Goal: Transaction & Acquisition: Purchase product/service

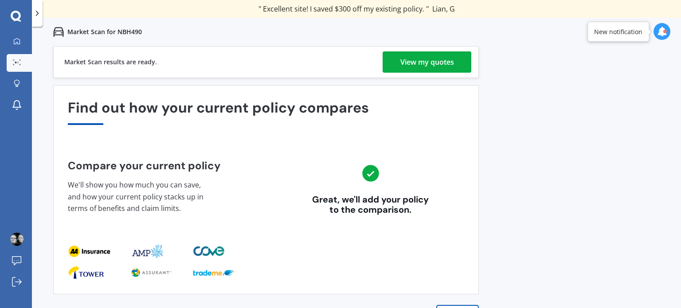
click at [435, 57] on div "View my quotes" at bounding box center [428, 61] width 54 height 21
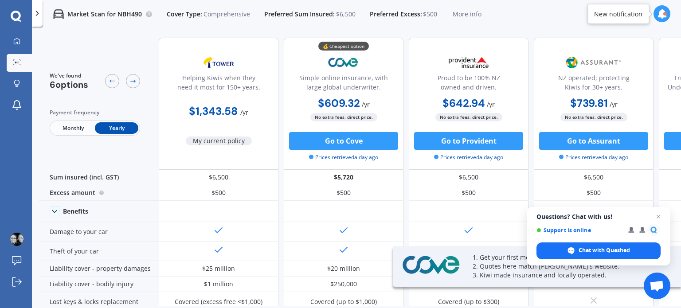
click at [435, 57] on div "Proud to be 100% NZ owned and driven." at bounding box center [469, 73] width 105 height 44
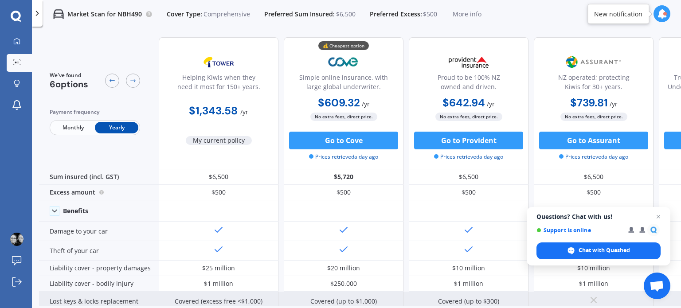
scroll to position [3, 0]
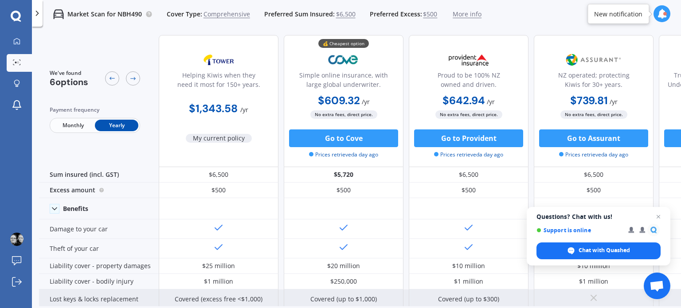
drag, startPoint x: 378, startPoint y: 300, endPoint x: 429, endPoint y: 292, distance: 52.5
click at [429, 292] on div "Covered (excess free <$1,000) Covered (up to $1,000) Covered (up to $300)" at bounding box center [531, 300] width 745 height 20
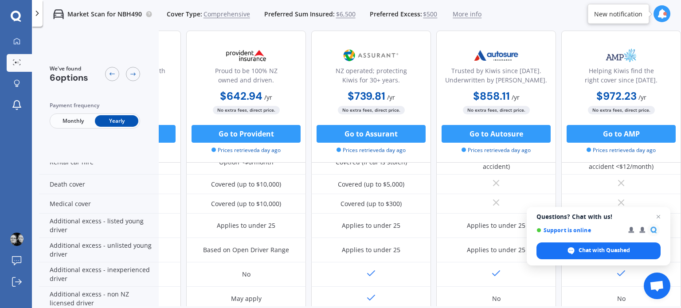
scroll to position [452, 227]
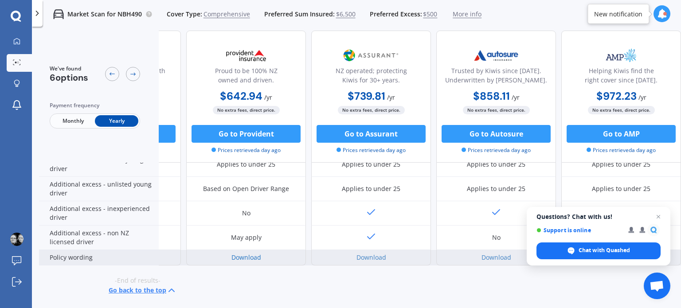
click at [236, 253] on link "Download" at bounding box center [247, 257] width 30 height 8
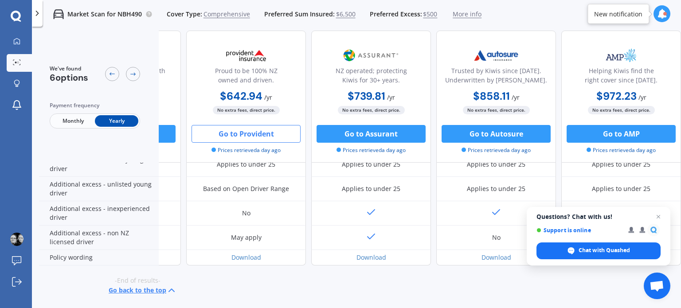
click at [256, 140] on button "Go to Provident" at bounding box center [246, 134] width 109 height 18
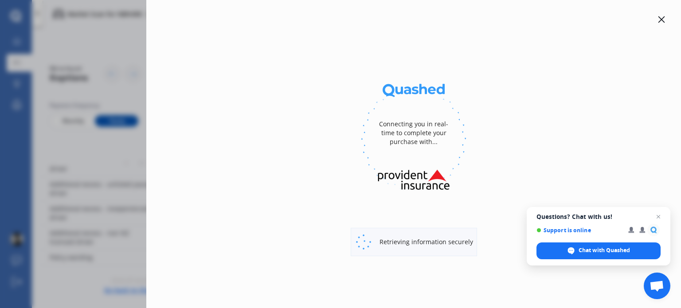
select select "full"
select select "[STREET_ADDRESS][PERSON_NAME]"
select select "VOLKSWAGEN"
select select "GOLF"
select select "NO"
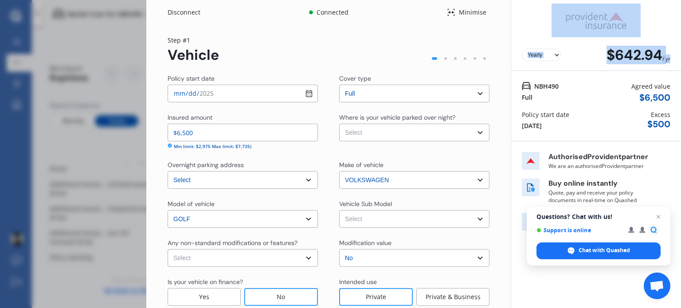
drag, startPoint x: 681, startPoint y: 34, endPoint x: 680, endPoint y: 54, distance: 20.0
click at [680, 54] on div "Disconnect Connected Minimise Yearly Monthly $642.94 / yr Step # 1 Vehicle Poli…" at bounding box center [413, 154] width 535 height 308
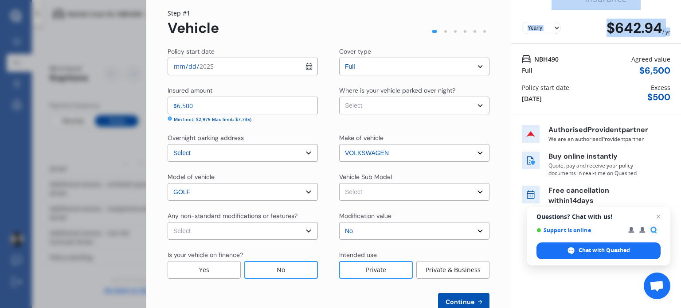
scroll to position [27, 0]
click at [426, 111] on select "Select Garage (fully enclosed) Off Street Parking Other" at bounding box center [414, 106] width 150 height 18
select select "OFF-STREET"
click at [339, 97] on select "Select Garage (fully enclosed) Off Street Parking Other" at bounding box center [414, 106] width 150 height 18
click at [378, 196] on select "Select Golf VI TSI. Hatchback 5dr DSG 7sp 1.4TSI (90kW) MY10 Golf VI TSI. Hatch…" at bounding box center [414, 193] width 150 height 18
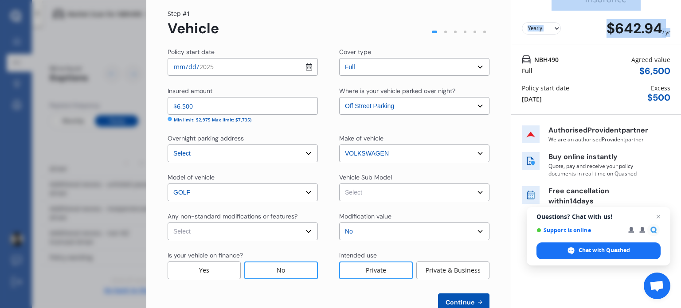
select select "NZVVOLK2010AEBA"
click at [339, 184] on select "Select Golf VI TSI. Hatchback 5dr DSG 7sp 1.4TSI (90kW) MY10 Golf VI TSI. Hatch…" at bounding box center [414, 193] width 150 height 18
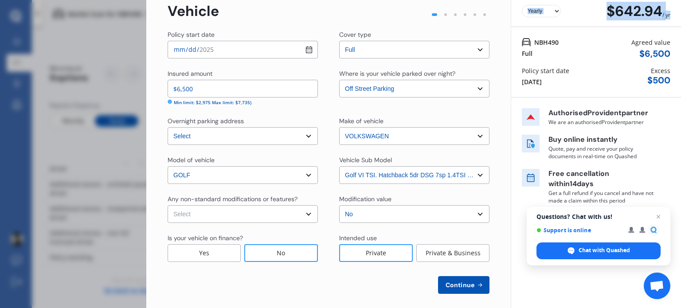
scroll to position [51, 0]
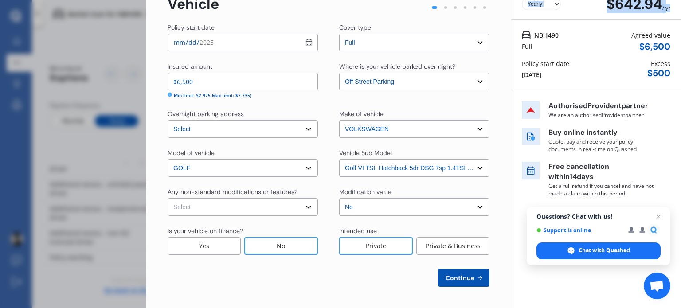
click at [468, 273] on button "Continue" at bounding box center [463, 278] width 51 height 18
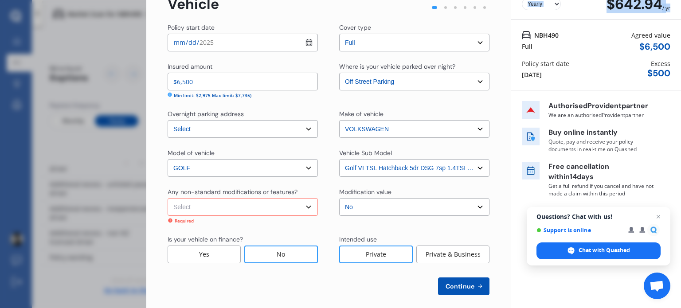
click at [238, 208] on select "Select None [MEDICAL_DATA] System(NOS) Roll Cage Full Racing Harness" at bounding box center [243, 207] width 150 height 18
select select "none"
click at [168, 198] on select "Select None [MEDICAL_DATA] System(NOS) Roll Cage Full Racing Harness" at bounding box center [243, 207] width 150 height 18
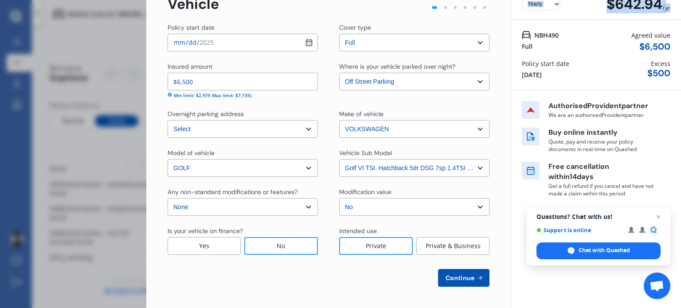
click at [463, 282] on span "Continue" at bounding box center [460, 278] width 32 height 7
select select "29"
select select "02"
select select "1972"
select select "NZ_FULL"
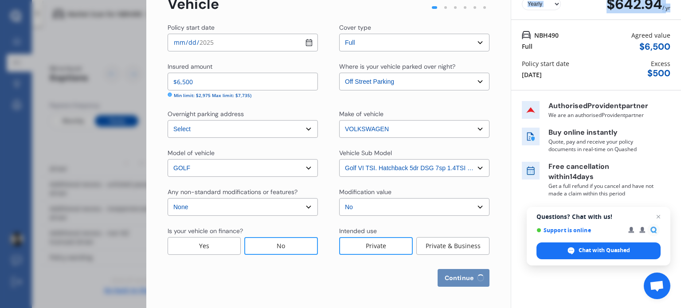
select select "0"
select select "25"
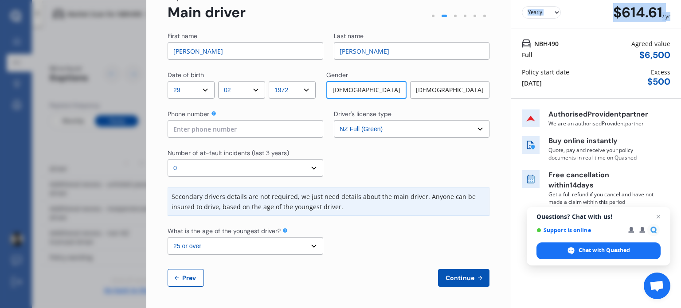
scroll to position [0, 0]
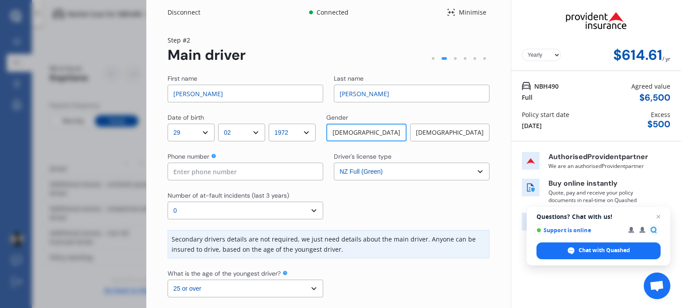
drag, startPoint x: 195, startPoint y: 92, endPoint x: 148, endPoint y: 86, distance: 47.8
click at [148, 86] on div "Yearly Monthly $614.61 / yr Step # 2 Main driver First name [PERSON_NAME] Last …" at bounding box center [328, 188] width 365 height 326
type input "[PERSON_NAME]"
click at [239, 173] on input at bounding box center [246, 172] width 156 height 18
type input "0212225072"
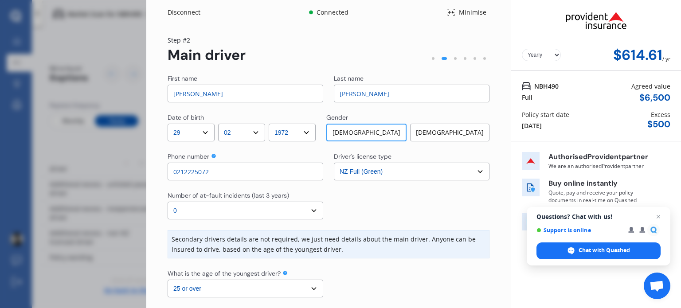
click at [361, 213] on div at bounding box center [412, 205] width 156 height 28
drag, startPoint x: 681, startPoint y: 184, endPoint x: 681, endPoint y: 200, distance: 16.4
click at [681, 200] on div "Disconnect Connected Minimise Yearly Monthly $614.61 / yr Step # 2 Main driver …" at bounding box center [413, 154] width 535 height 308
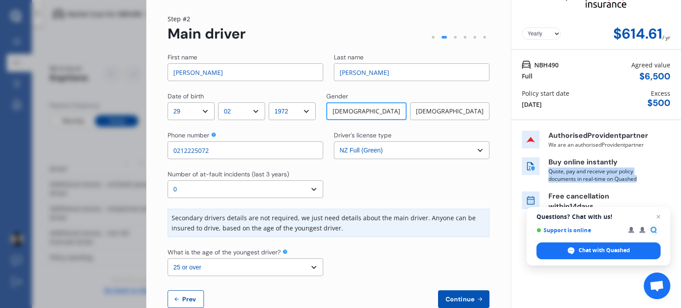
scroll to position [43, 0]
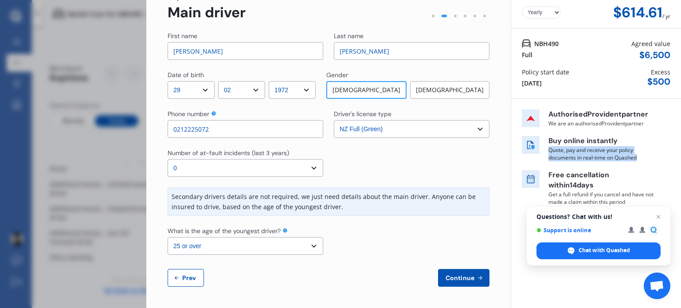
click at [279, 250] on select "Select the age of the youngest driver. 16 17 18 19 20 21 22 23 24 25 or over" at bounding box center [246, 246] width 156 height 18
select select "16"
click at [168, 237] on select "Select the age of the youngest driver. 16 17 18 19 20 21 22 23 24 25 or over" at bounding box center [246, 246] width 156 height 18
click at [370, 260] on div "First name [PERSON_NAME] Last name [PERSON_NAME] Date of birth DD 01 02 03 04 0…" at bounding box center [329, 159] width 322 height 256
click at [468, 278] on span "Continue" at bounding box center [460, 278] width 32 height 7
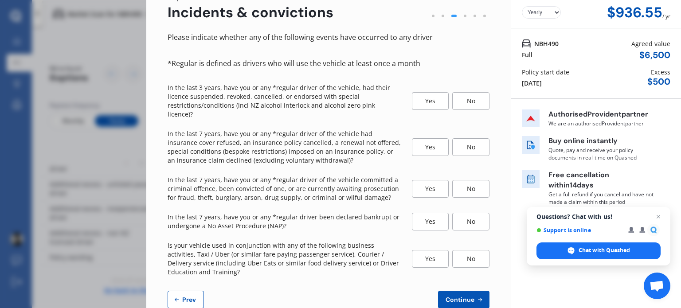
scroll to position [0, 0]
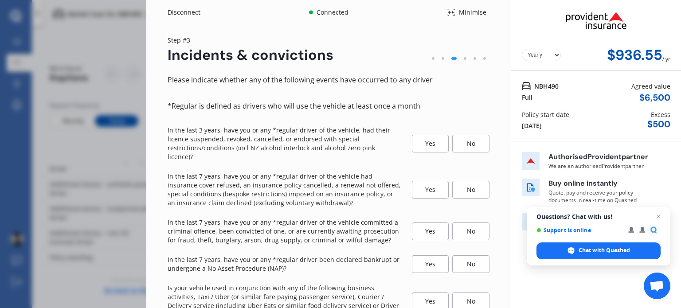
click at [470, 140] on div "No" at bounding box center [470, 144] width 37 height 18
click at [470, 182] on div "No" at bounding box center [470, 190] width 37 height 18
click at [478, 226] on div "No" at bounding box center [470, 232] width 37 height 18
click at [469, 260] on div "No" at bounding box center [470, 265] width 37 height 18
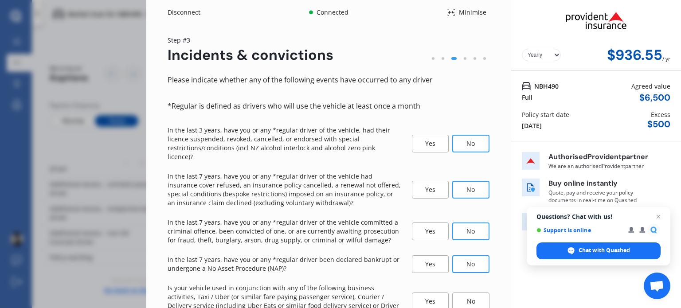
click at [467, 293] on div "No" at bounding box center [470, 302] width 37 height 18
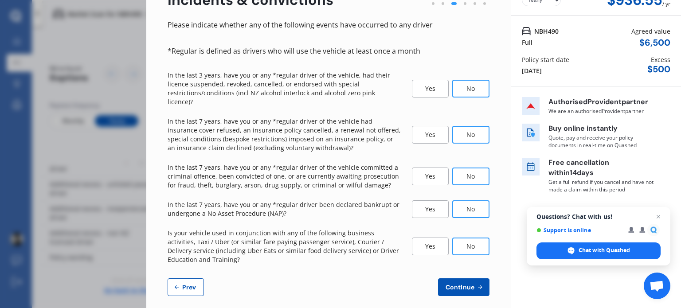
click at [450, 284] on span "Continue" at bounding box center [460, 287] width 32 height 7
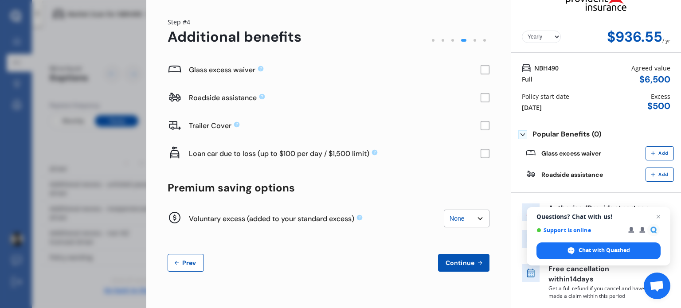
scroll to position [0, 0]
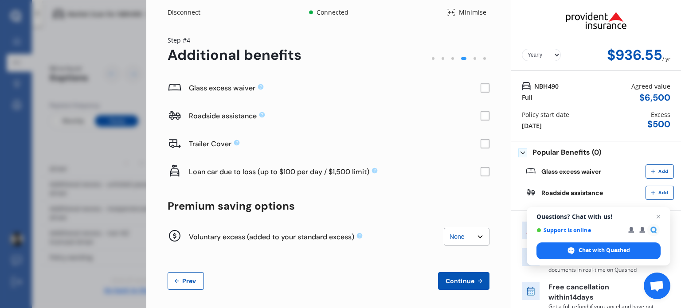
click at [482, 87] on rect at bounding box center [485, 88] width 9 height 9
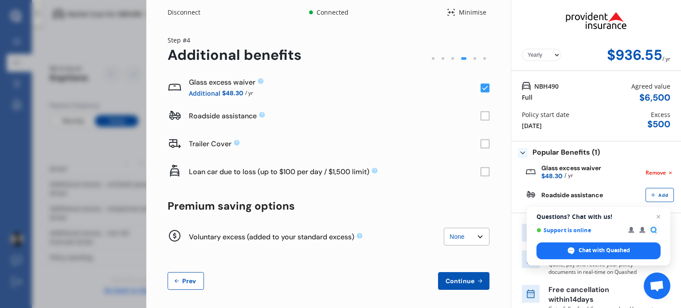
click at [460, 244] on select "None $200 $450 $700 $950 $1,200 $1,700" at bounding box center [467, 237] width 46 height 18
select select "450"
click at [444, 228] on select "None $200 $450 $700 $950 $1,200 $1,700" at bounding box center [467, 237] width 46 height 18
click at [461, 282] on span "Continue" at bounding box center [460, 281] width 32 height 7
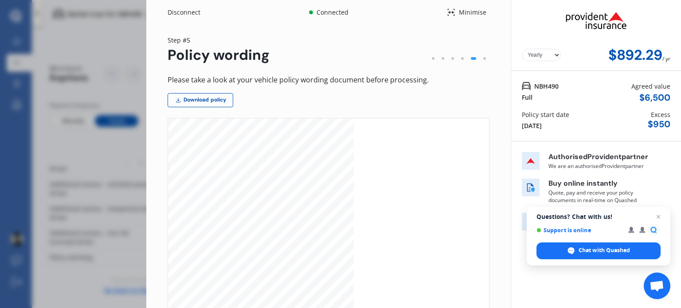
drag, startPoint x: 681, startPoint y: 52, endPoint x: 678, endPoint y: 152, distance: 99.8
click at [678, 152] on div "Disconnect Connected Minimise Yearly Monthly $892.29 / yr Step # 5 Policy wordi…" at bounding box center [413, 154] width 535 height 308
click at [659, 218] on span "Open chat" at bounding box center [658, 217] width 11 height 11
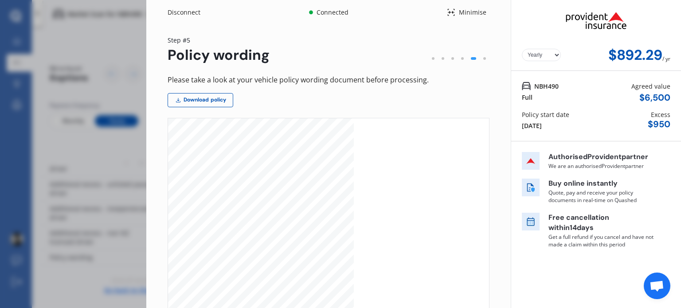
scroll to position [115, 0]
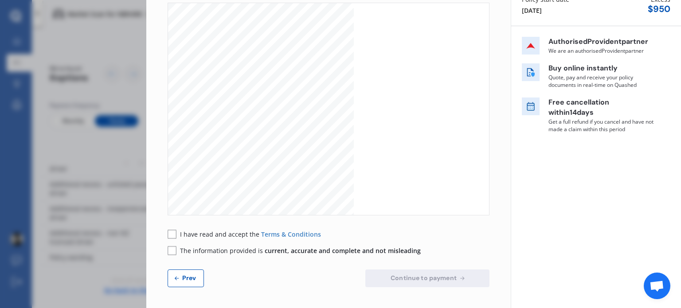
click at [194, 273] on button "Prev" at bounding box center [186, 279] width 36 height 18
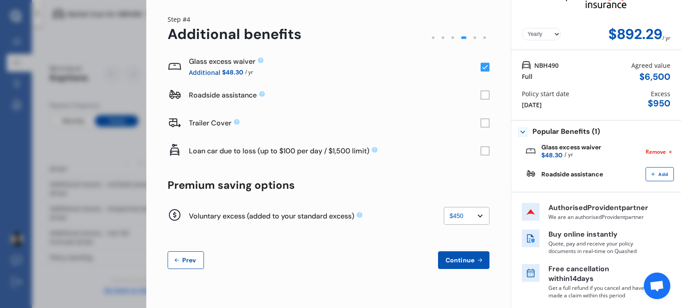
click at [474, 218] on select "None $200 $450 $700 $950 $1,200 $1,700" at bounding box center [467, 216] width 46 height 18
select select "0"
click at [444, 207] on select "None $200 $450 $700 $950 $1,200 $1,700" at bounding box center [467, 216] width 46 height 18
click at [456, 261] on span "Continue" at bounding box center [460, 260] width 32 height 7
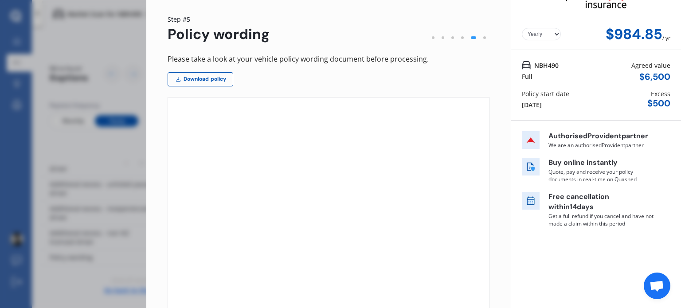
scroll to position [0, 0]
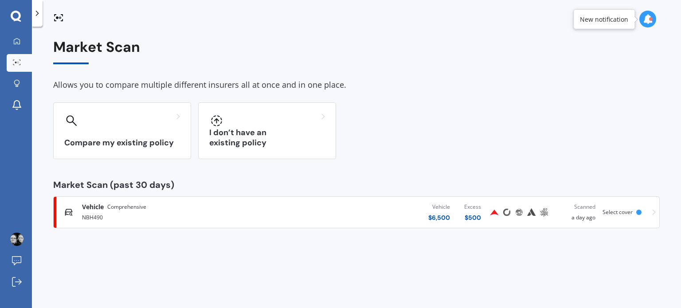
click at [410, 82] on div "Allows you to compare multiple different insurers all at once and in one place." at bounding box center [356, 85] width 607 height 13
click at [619, 210] on span "Select cover" at bounding box center [618, 212] width 30 height 8
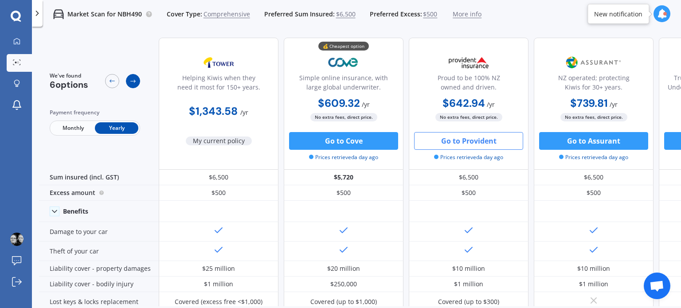
click at [137, 81] on div at bounding box center [133, 81] width 14 height 14
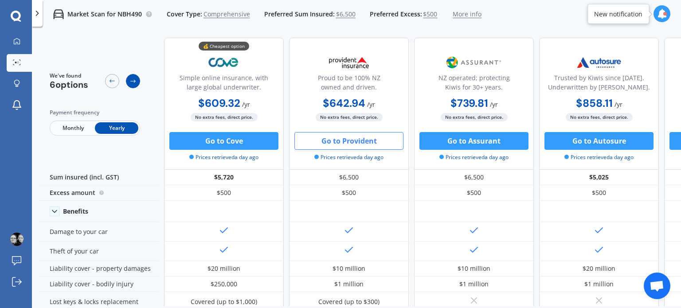
click at [137, 81] on div at bounding box center [133, 81] width 14 height 14
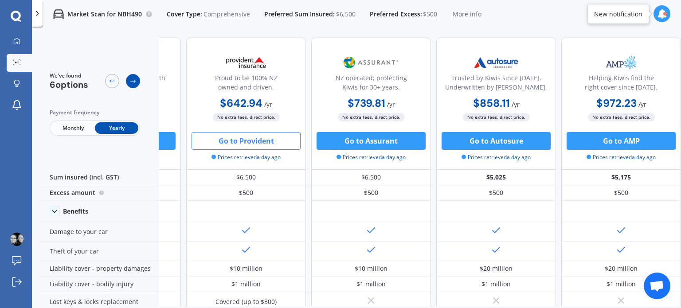
scroll to position [0, 227]
click at [137, 81] on div at bounding box center [133, 81] width 14 height 14
click at [464, 15] on span "More info" at bounding box center [467, 14] width 29 height 9
